Goal: Transaction & Acquisition: Purchase product/service

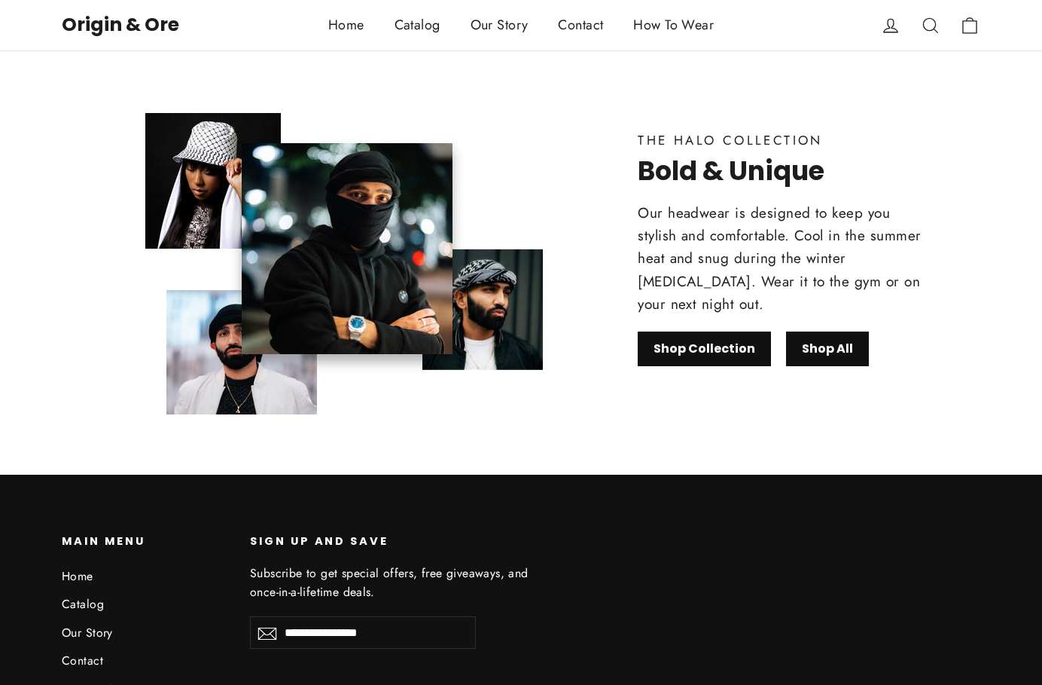
scroll to position [956, 0]
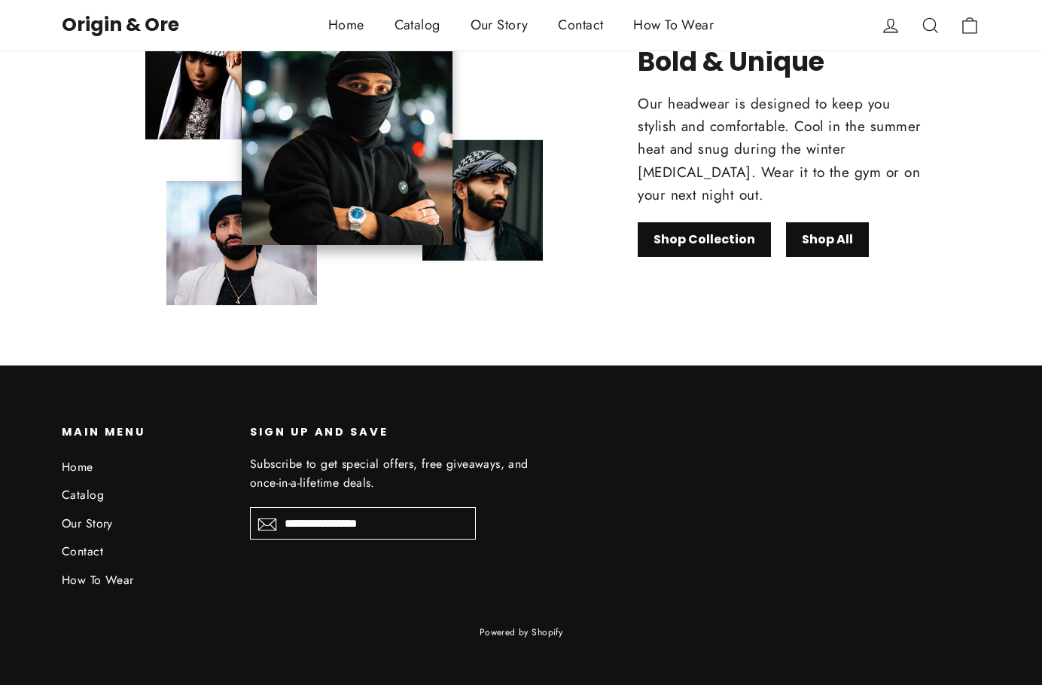
click at [345, 514] on input "Enter your email" at bounding box center [363, 523] width 226 height 32
click at [342, 521] on input "Enter your email" at bounding box center [363, 523] width 226 height 32
type input "**********"
click at [269, 524] on icon "icon-email" at bounding box center [268, 524] width 20 height 18
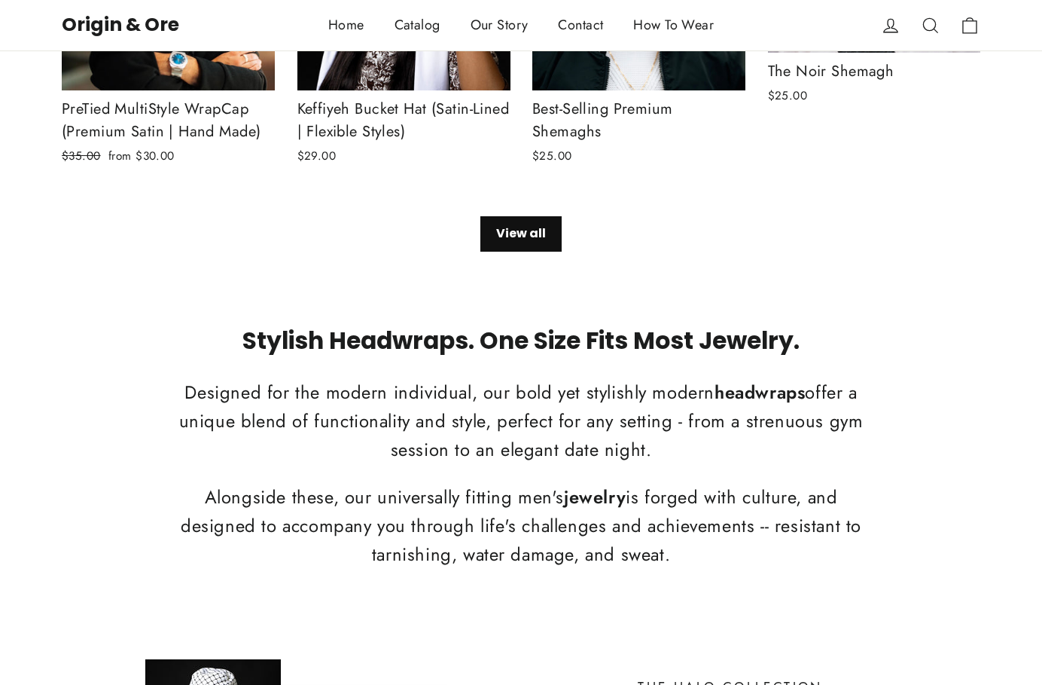
scroll to position [278, 0]
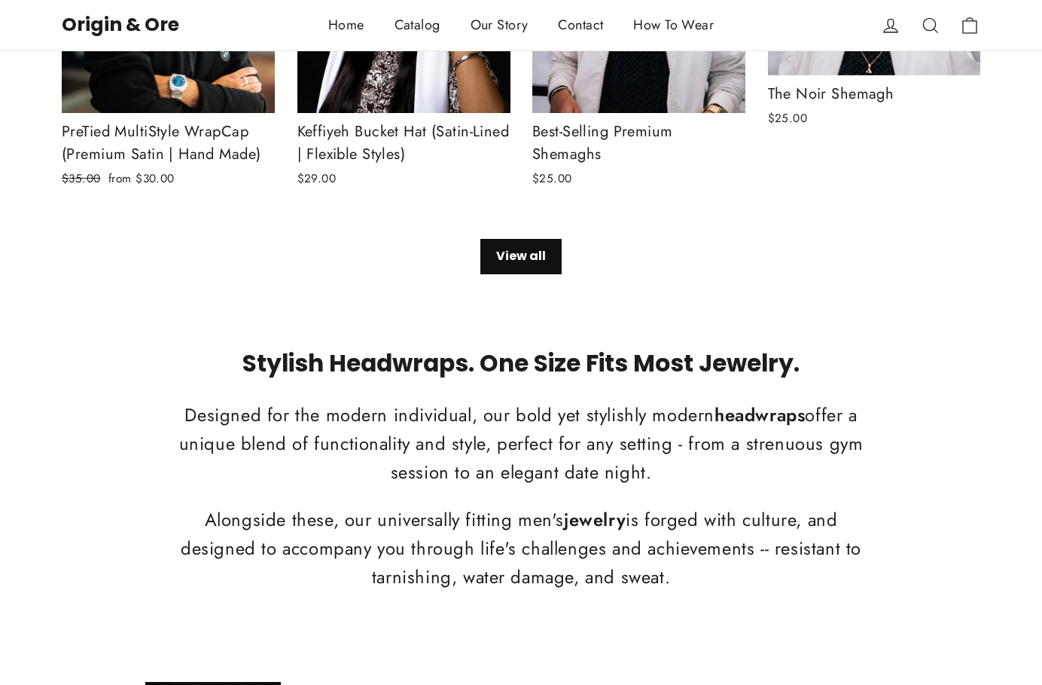
click at [594, 131] on div "Best-Selling Premium Shemaghs" at bounding box center [638, 143] width 213 height 45
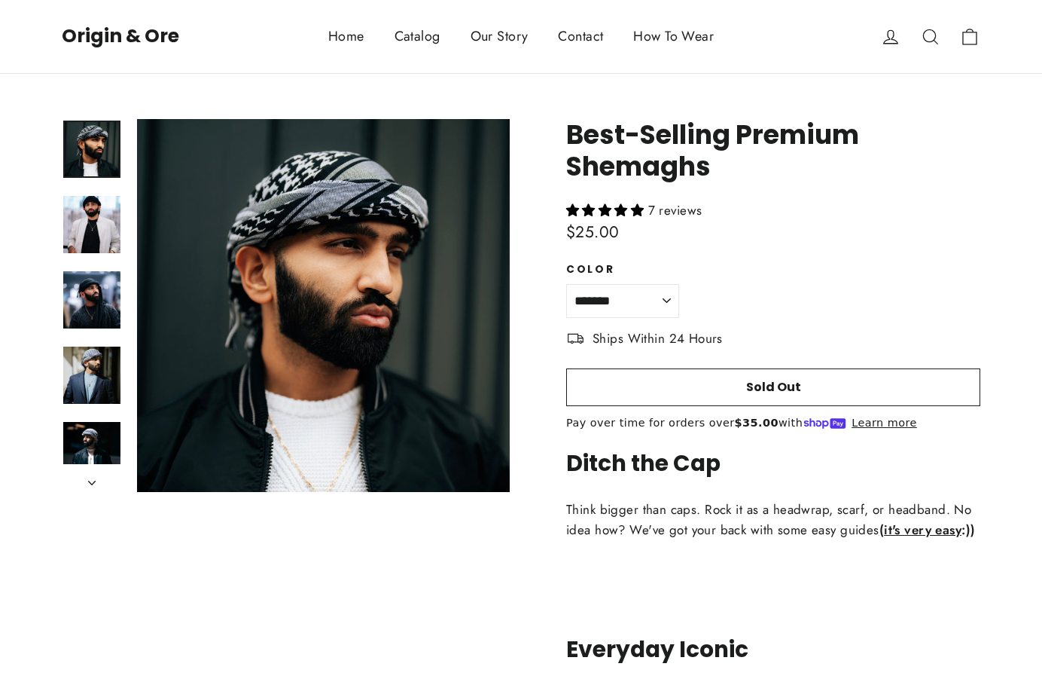
click at [426, 33] on link "Catalog" at bounding box center [418, 36] width 76 height 37
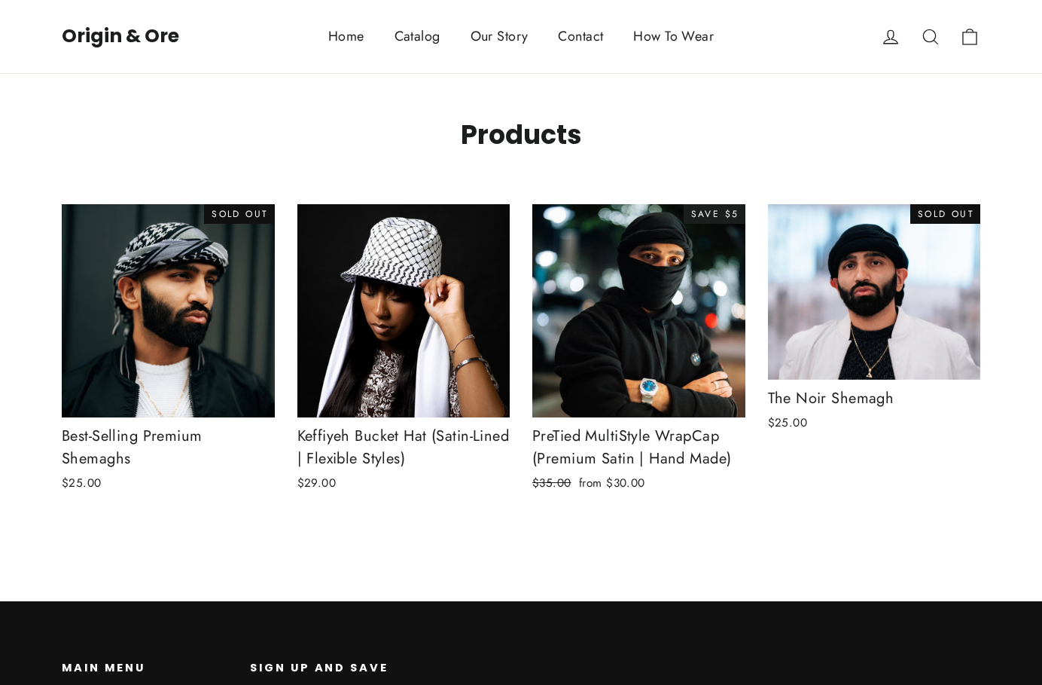
click at [413, 29] on link "Catalog" at bounding box center [418, 36] width 76 height 37
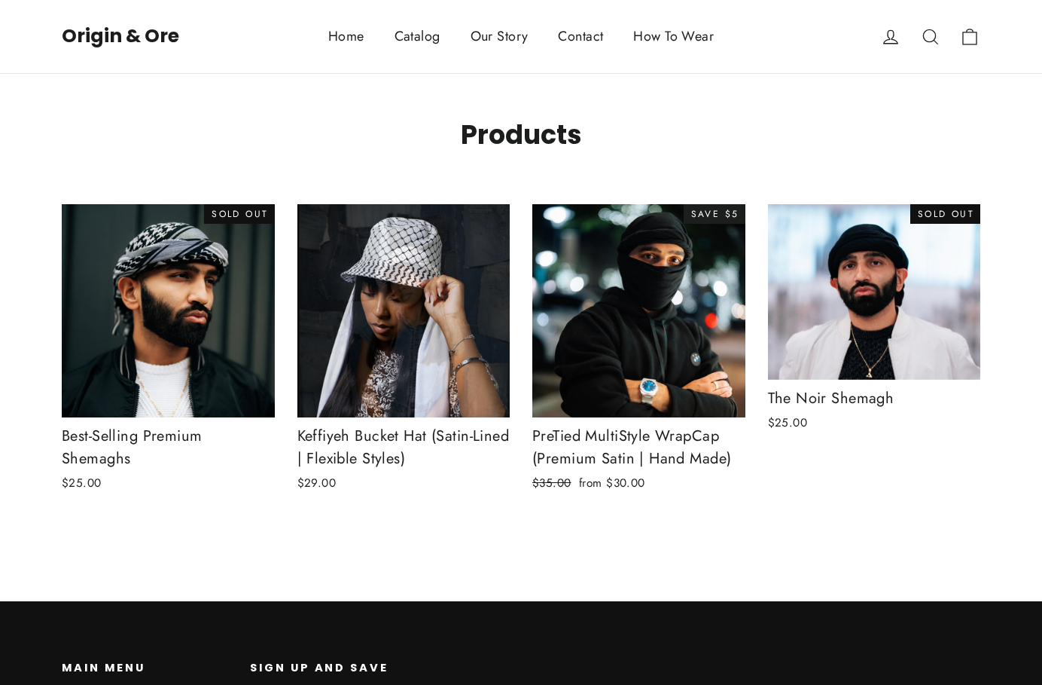
click at [417, 242] on img at bounding box center [404, 310] width 215 height 215
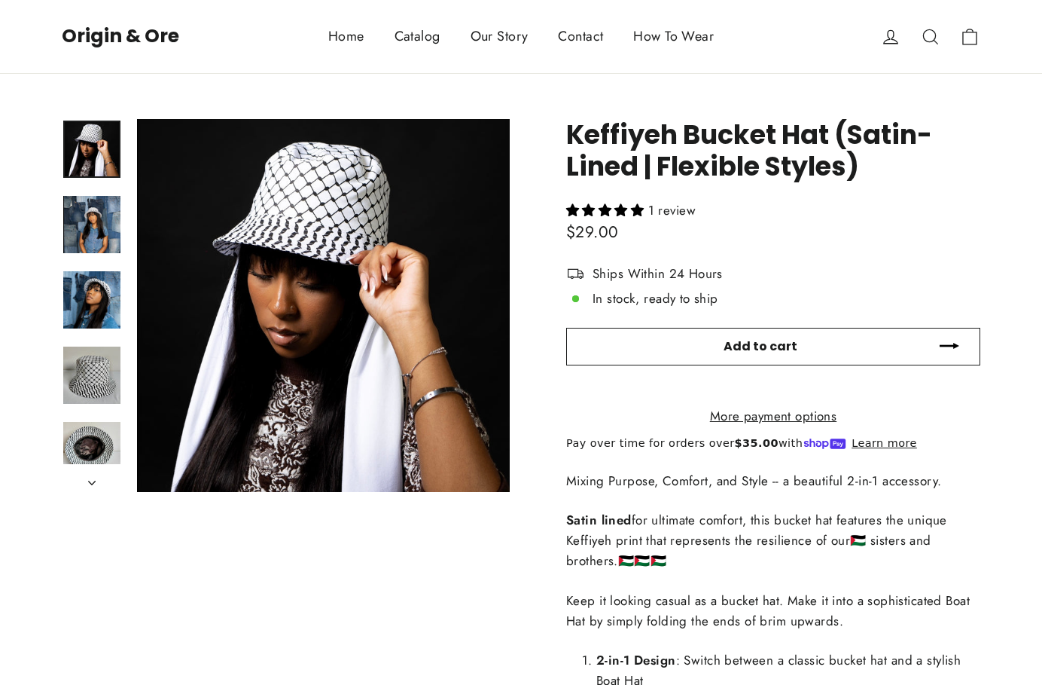
click at [737, 334] on button "Add to cart" at bounding box center [773, 347] width 414 height 38
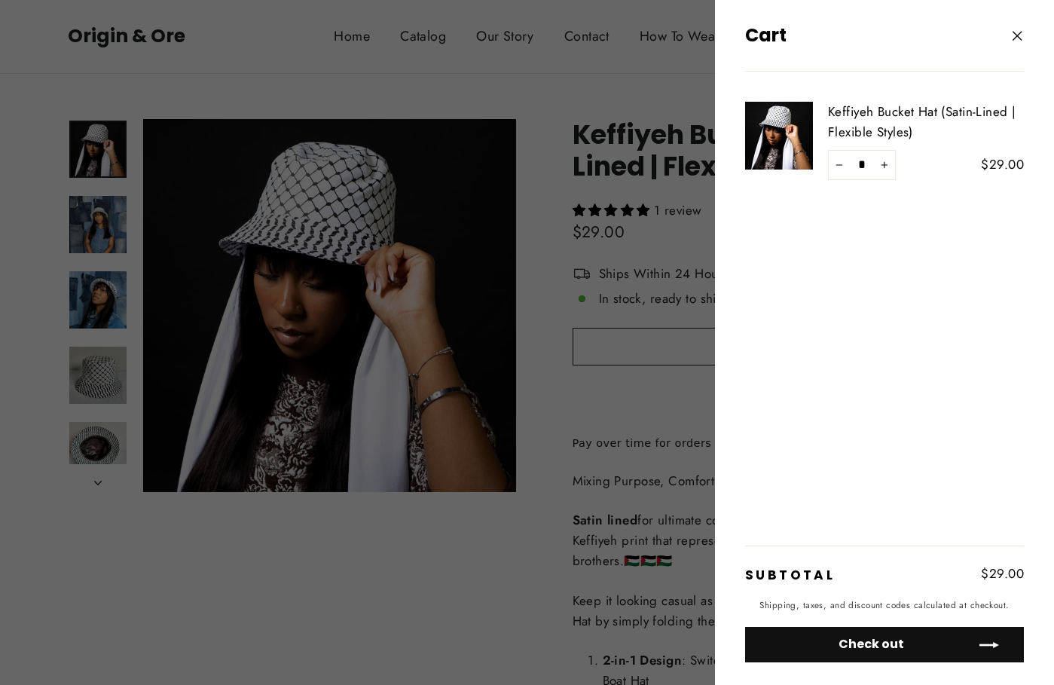
click at [890, 640] on button "Check out" at bounding box center [884, 644] width 279 height 35
